Goal: Information Seeking & Learning: Learn about a topic

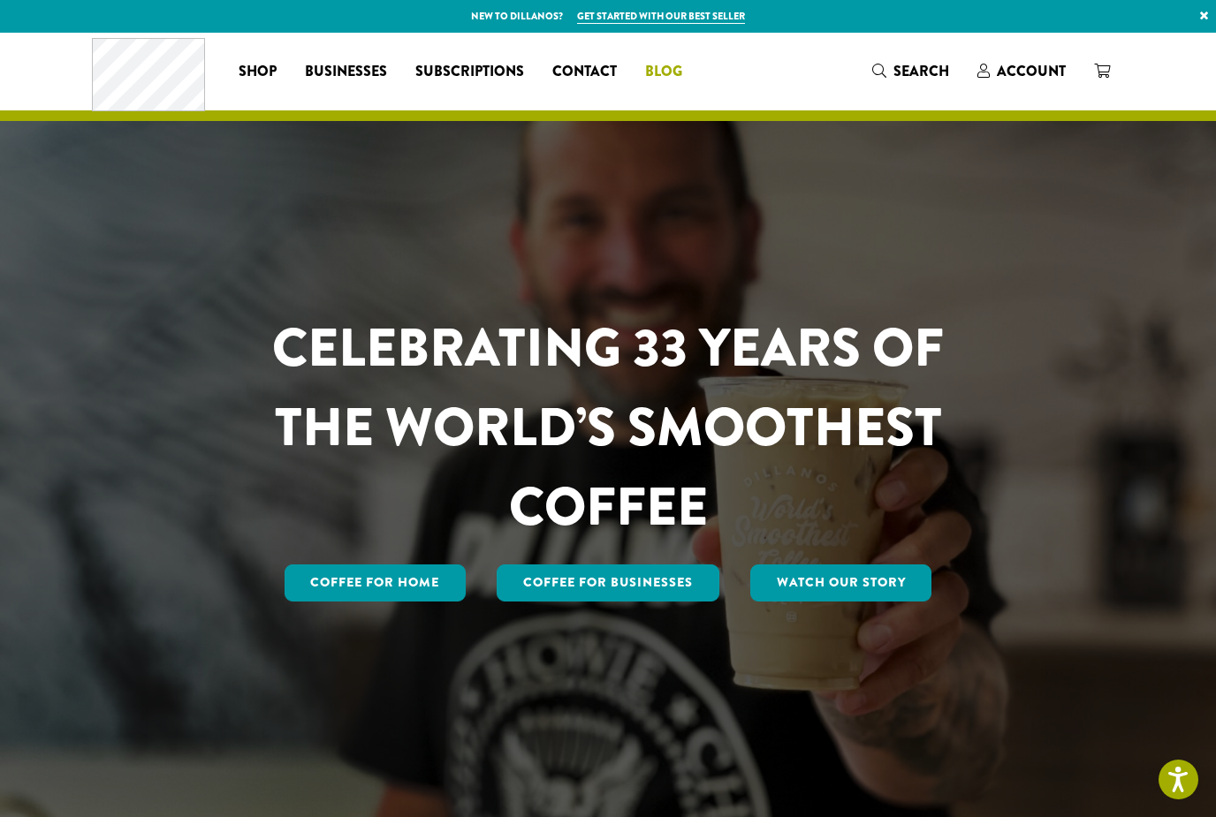
click at [645, 73] on span "Blog" at bounding box center [663, 72] width 37 height 22
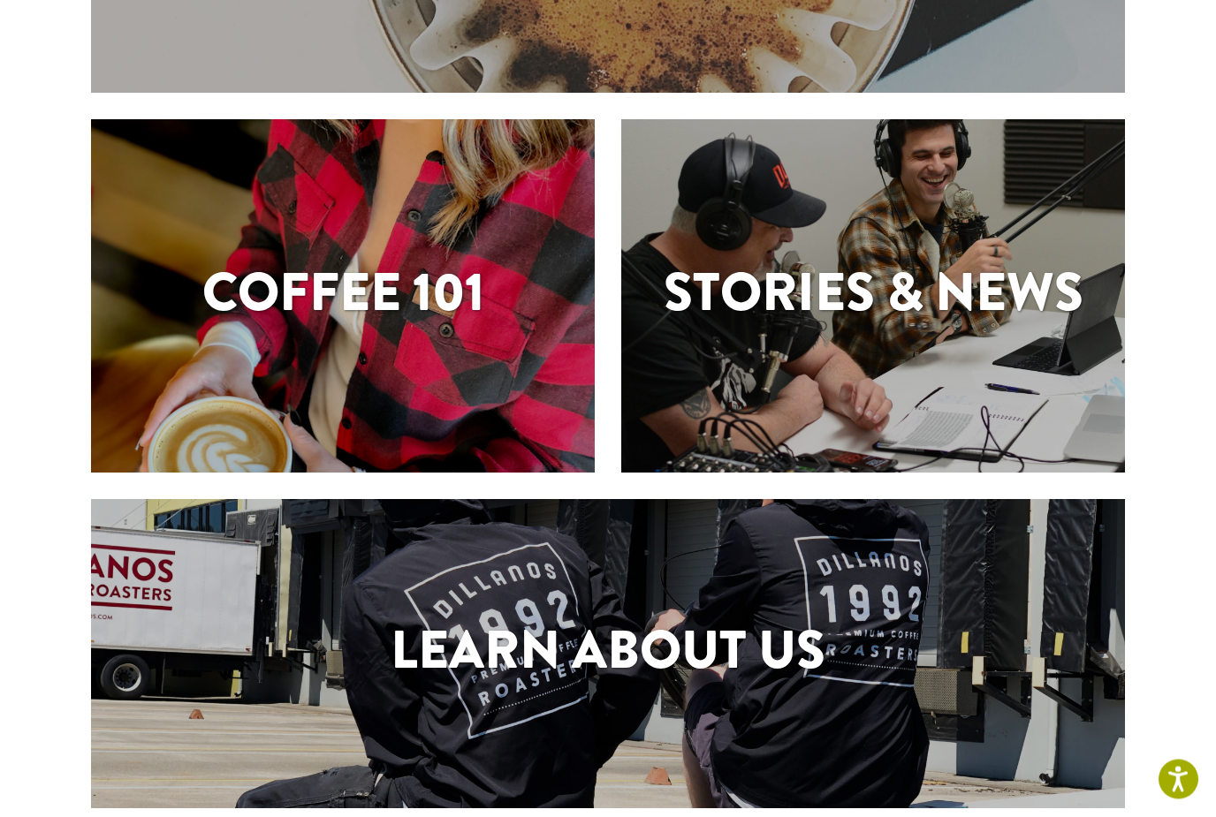
scroll to position [381, 0]
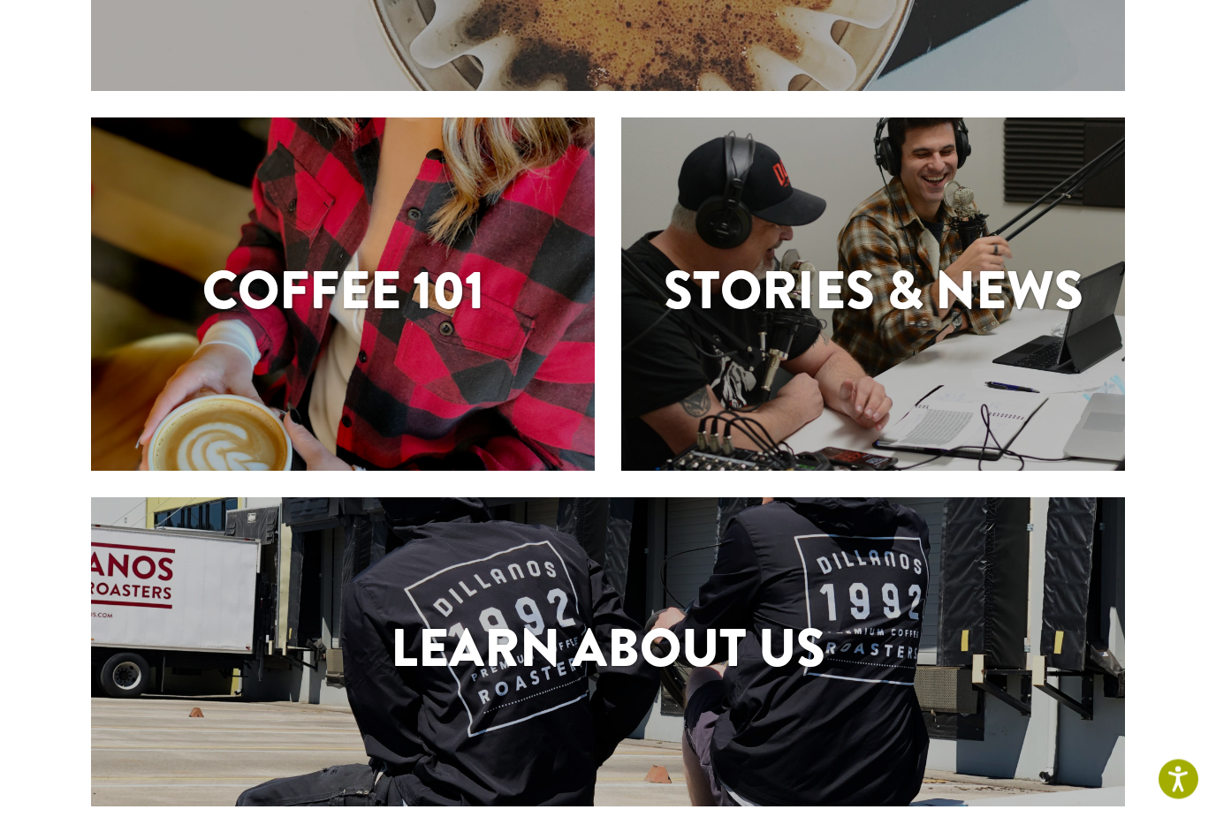
click at [561, 419] on div "Coffee 101" at bounding box center [343, 294] width 504 height 353
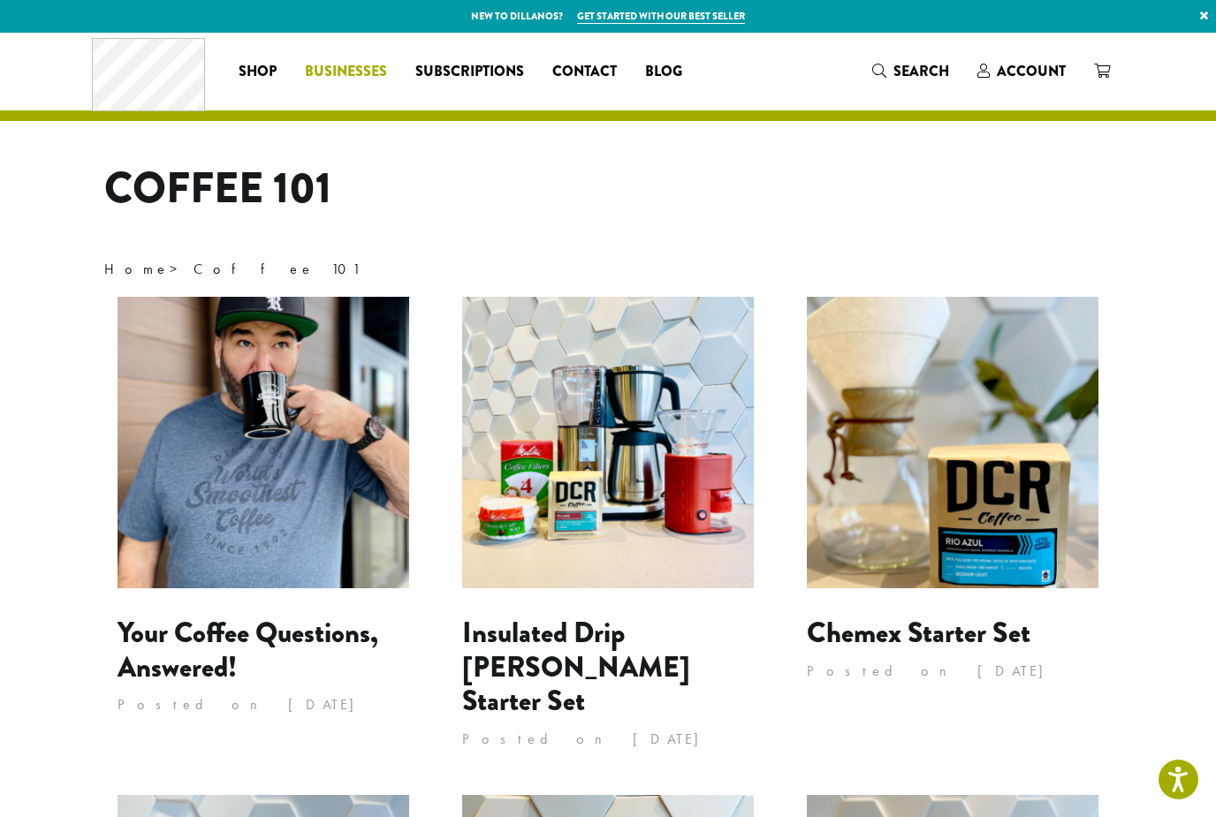
click at [333, 82] on span "Businesses" at bounding box center [346, 72] width 82 height 22
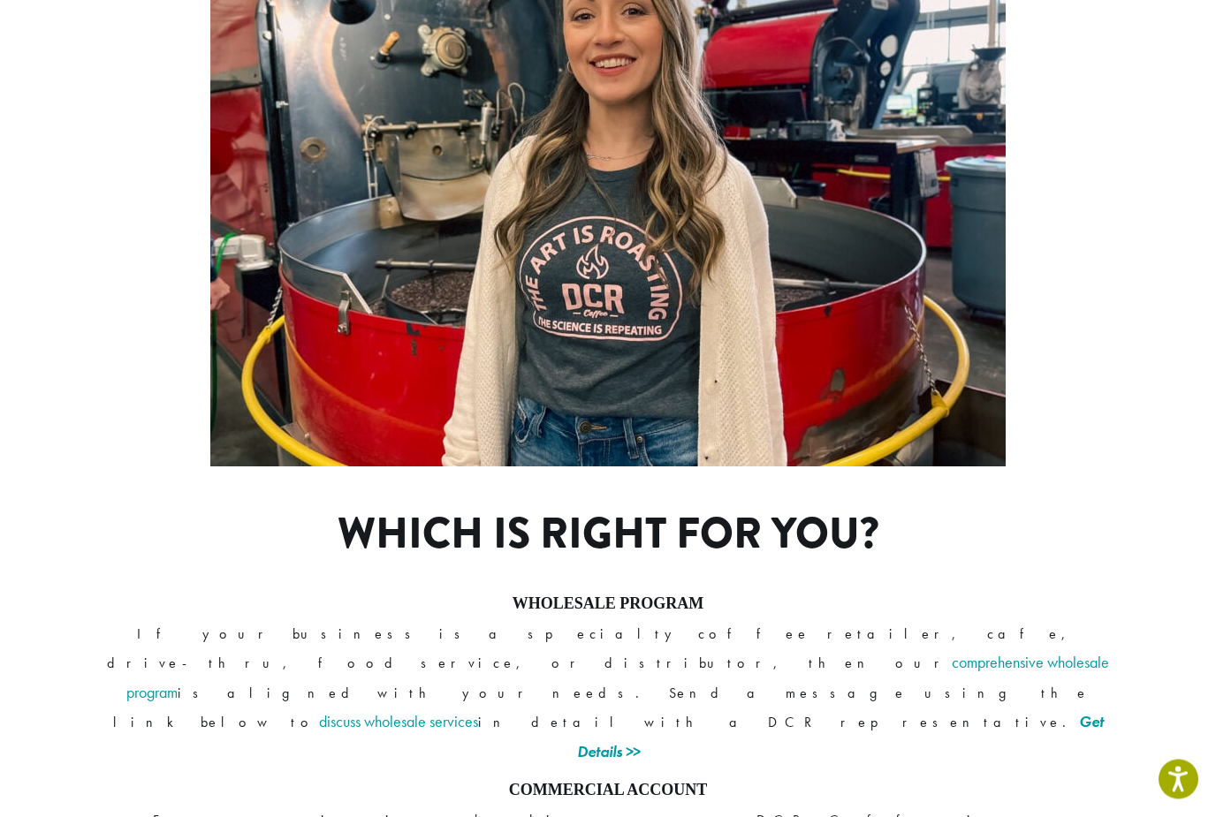
scroll to position [1179, 0]
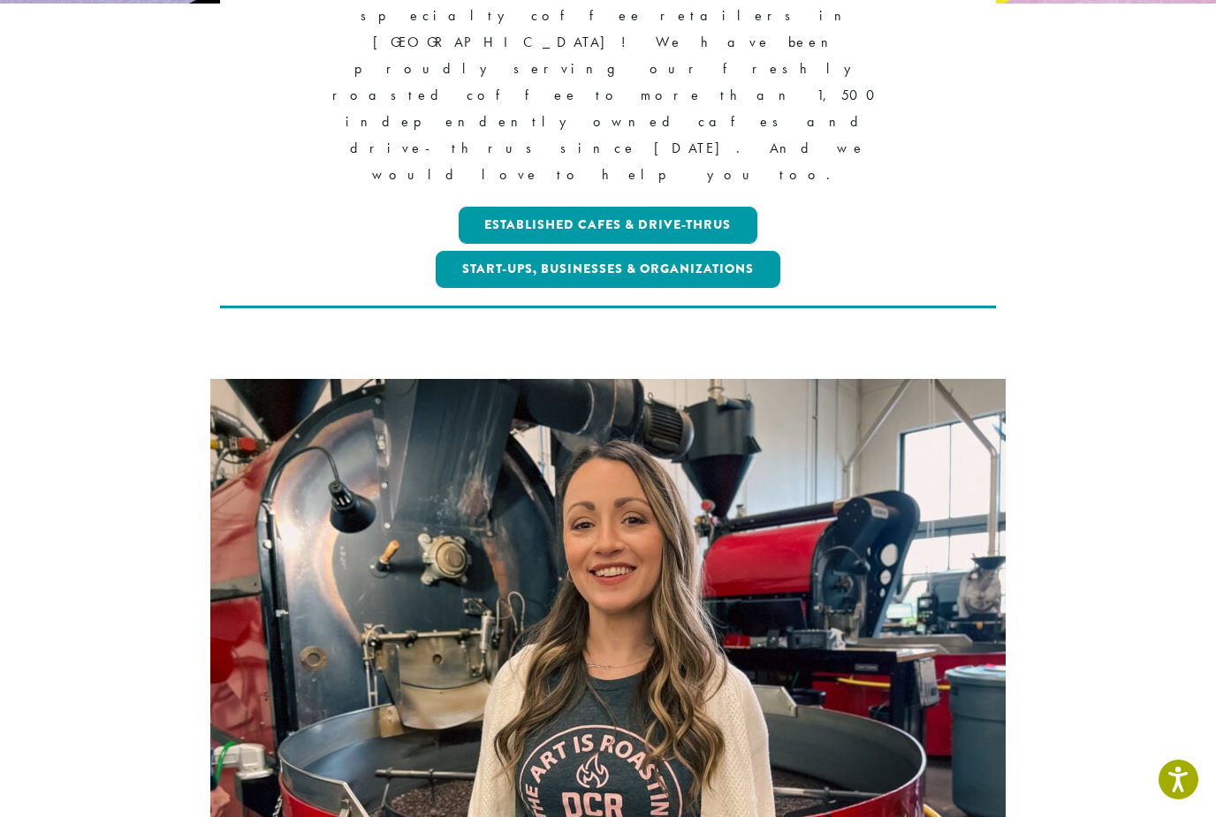
scroll to position [253, 0]
